Goal: Information Seeking & Learning: Learn about a topic

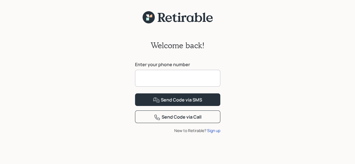
click at [193, 77] on input at bounding box center [177, 78] width 85 height 17
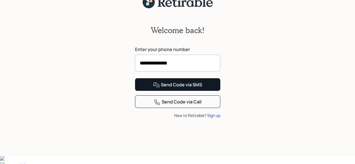
type input "**********"
click at [210, 91] on button "Send Code via SMS" at bounding box center [177, 84] width 85 height 13
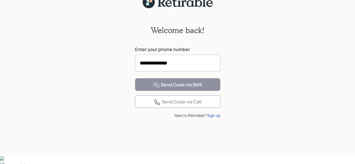
scroll to position [8, 0]
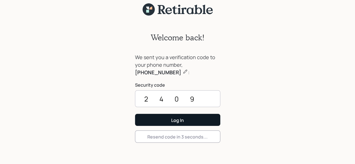
type input "2409"
click at [173, 124] on button "Log In" at bounding box center [177, 120] width 85 height 12
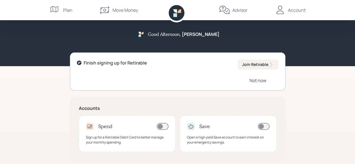
click at [254, 82] on div "Not now" at bounding box center [257, 80] width 17 height 6
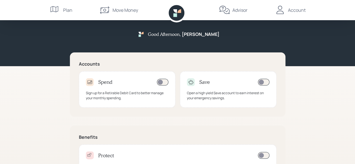
click at [65, 9] on div "Plan" at bounding box center [67, 10] width 9 height 7
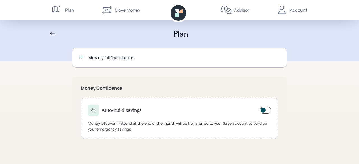
click at [110, 56] on div "View my full financial plan" at bounding box center [184, 58] width 191 height 6
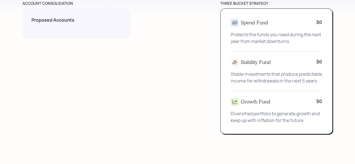
scroll to position [285, 0]
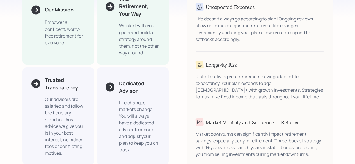
click at [155, 104] on div "Dedicated Advisor Life changes, markets change. You will always have a dedicate…" at bounding box center [132, 116] width 72 height 98
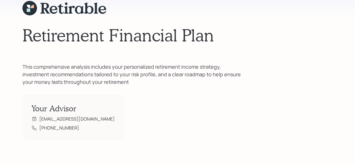
scroll to position [0, 0]
